Goal: Information Seeking & Learning: Learn about a topic

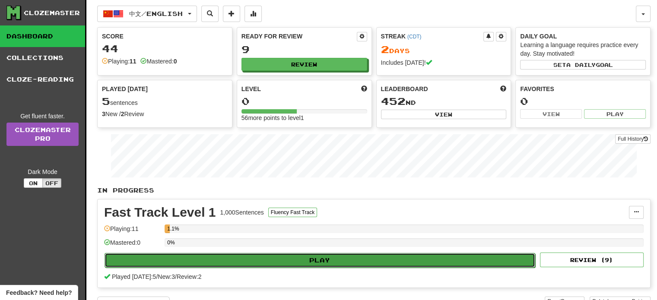
click at [269, 259] on button "Play" at bounding box center [320, 260] width 431 height 15
select select "**"
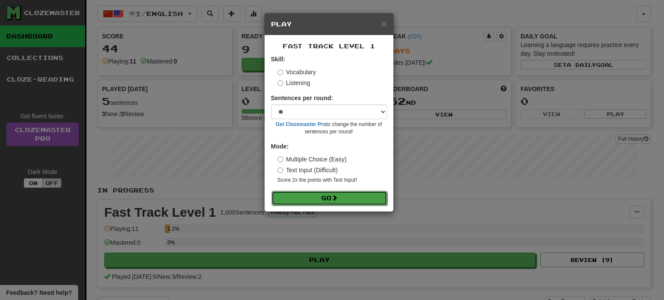
click at [331, 195] on button "Go" at bounding box center [329, 198] width 116 height 15
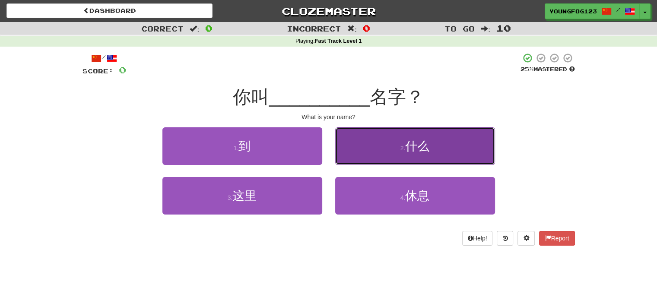
click at [413, 143] on span "什么" at bounding box center [417, 146] width 24 height 13
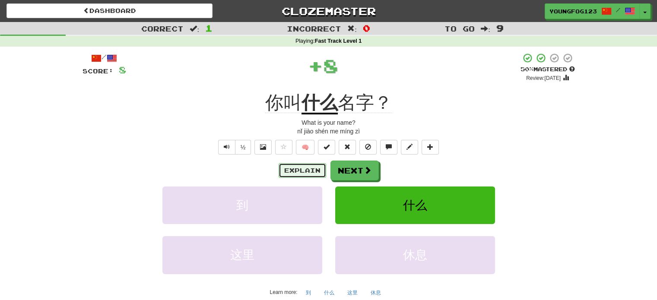
click at [306, 169] on button "Explain" at bounding box center [303, 170] width 48 height 15
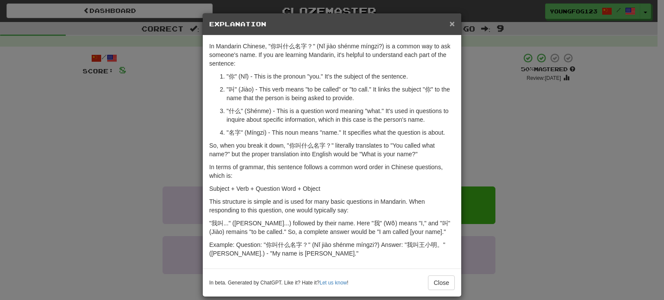
click at [449, 22] on span "×" at bounding box center [451, 24] width 5 height 10
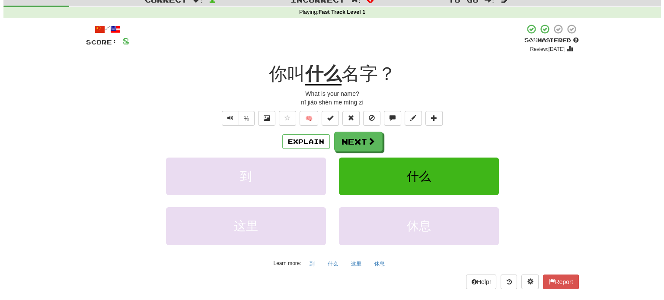
scroll to position [43, 0]
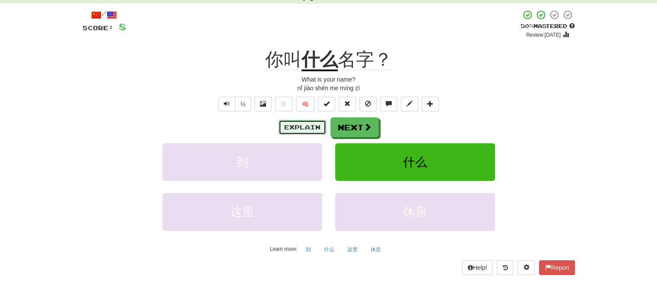
click at [308, 132] on button "Explain" at bounding box center [303, 127] width 48 height 15
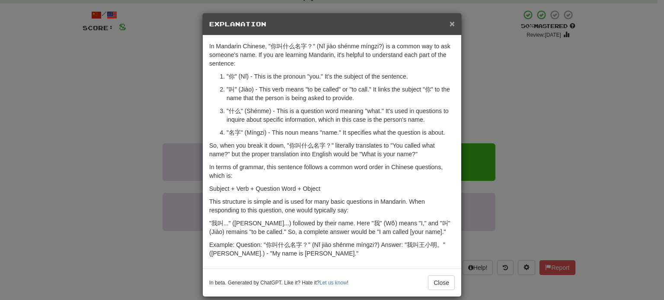
click at [451, 21] on span "×" at bounding box center [451, 24] width 5 height 10
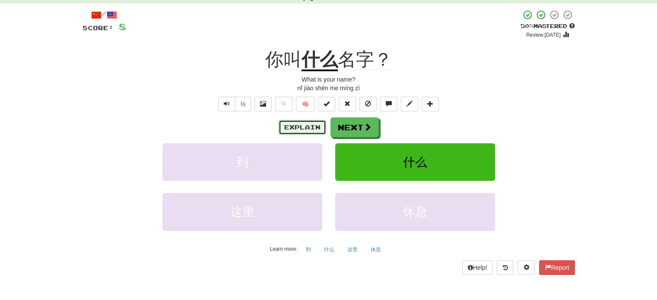
click at [304, 127] on button "Explain" at bounding box center [303, 127] width 48 height 15
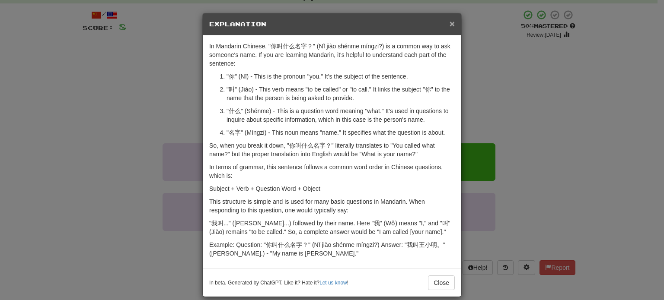
click at [449, 27] on span "×" at bounding box center [451, 24] width 5 height 10
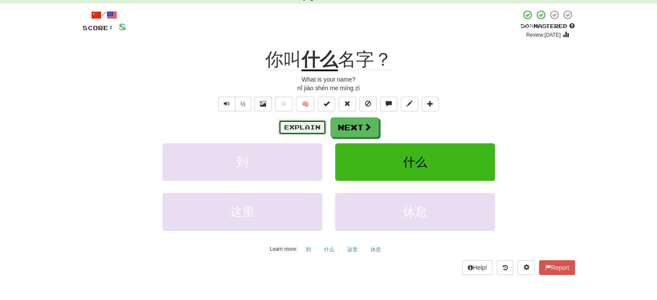
click at [300, 123] on button "Explain" at bounding box center [303, 127] width 48 height 15
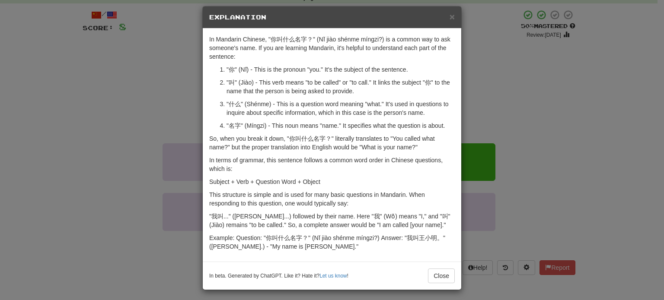
scroll to position [9, 0]
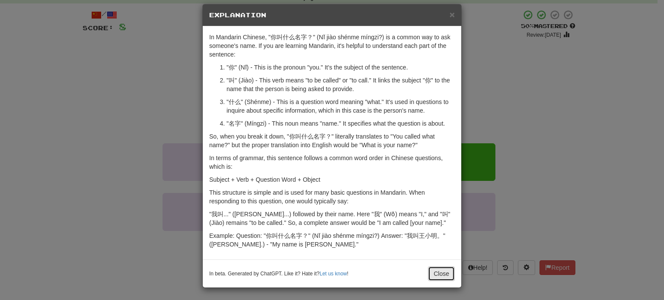
click at [442, 276] on button "Close" at bounding box center [441, 274] width 27 height 15
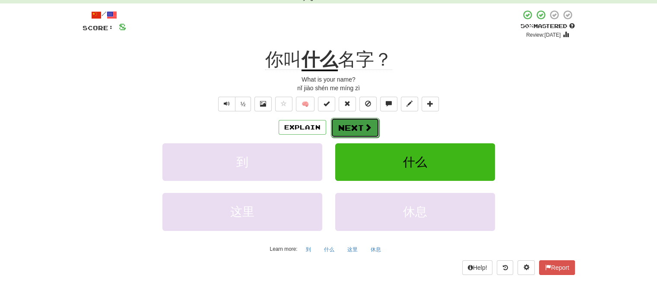
click at [356, 125] on button "Next" at bounding box center [355, 128] width 48 height 20
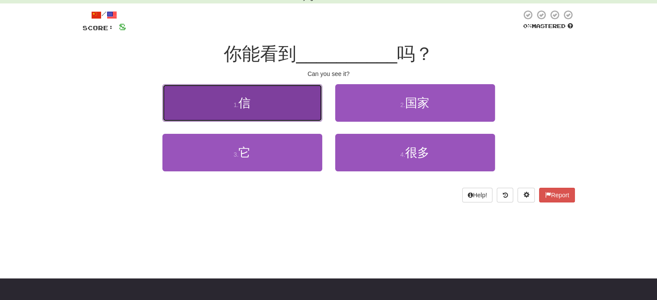
click at [258, 110] on button "1 . 信" at bounding box center [242, 103] width 160 height 38
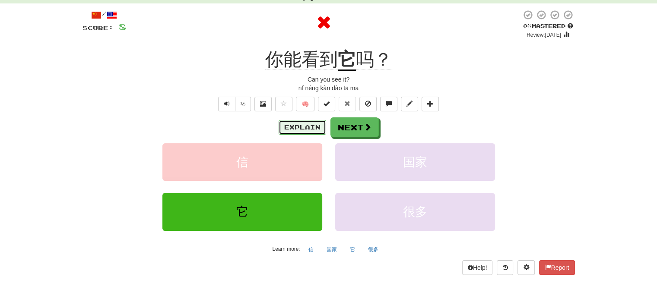
click at [303, 131] on button "Explain" at bounding box center [303, 127] width 48 height 15
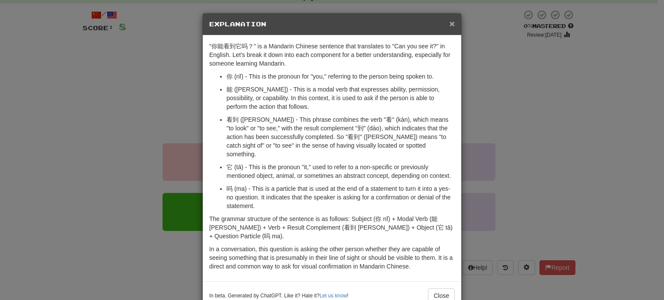
click at [449, 24] on span "×" at bounding box center [451, 24] width 5 height 10
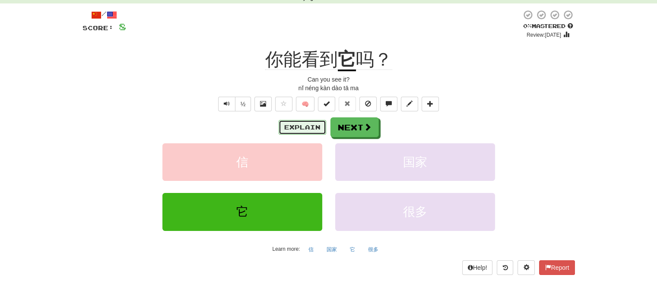
click at [309, 131] on button "Explain" at bounding box center [303, 127] width 48 height 15
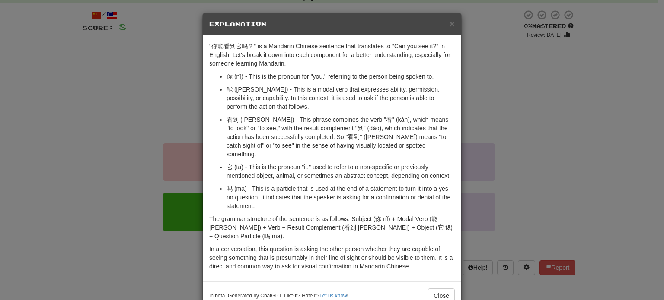
scroll to position [5, 0]
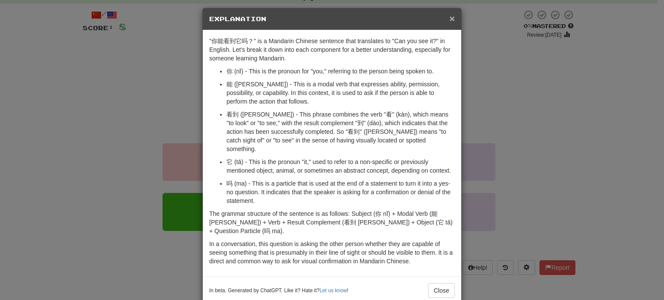
click at [449, 21] on span "×" at bounding box center [451, 18] width 5 height 10
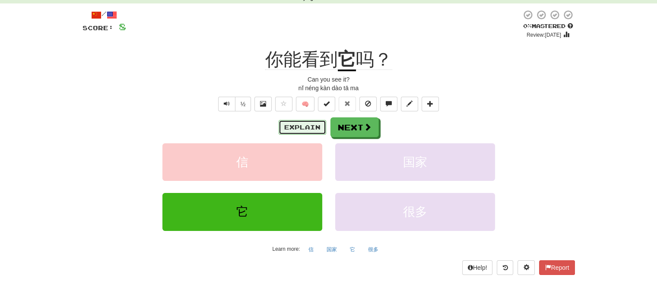
click at [297, 131] on button "Explain" at bounding box center [303, 127] width 48 height 15
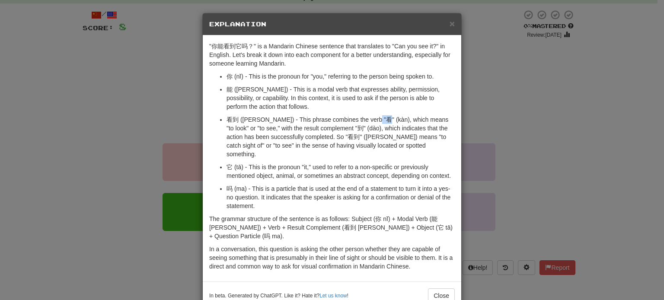
drag, startPoint x: 366, startPoint y: 120, endPoint x: 376, endPoint y: 119, distance: 9.2
click at [376, 119] on p "看到 (kàn dào) - This phrase combines the verb "看" (kàn), which means "to look" o…" at bounding box center [340, 136] width 228 height 43
copy p "kàn"
click at [227, 118] on p "看到 (kàn dào) - This phrase combines the verb "看" (kàn), which means "to look" o…" at bounding box center [340, 136] width 228 height 43
copy p "看"
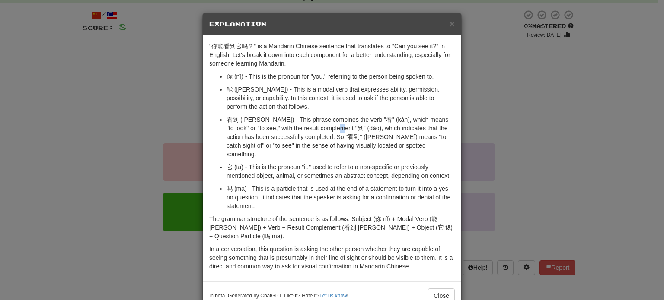
click at [327, 127] on p "看到 (kàn dào) - This phrase combines the verb "看" (kàn), which means "to look" o…" at bounding box center [340, 136] width 228 height 43
copy p "到"
drag, startPoint x: 209, startPoint y: 46, endPoint x: 245, endPoint y: 48, distance: 35.5
click at [245, 48] on p ""你能看到它吗？" is a Mandarin Chinese sentence that translates to "Can you see it?" i…" at bounding box center [331, 55] width 245 height 26
copy p "你能看到它吗"
